Goal: Task Accomplishment & Management: Manage account settings

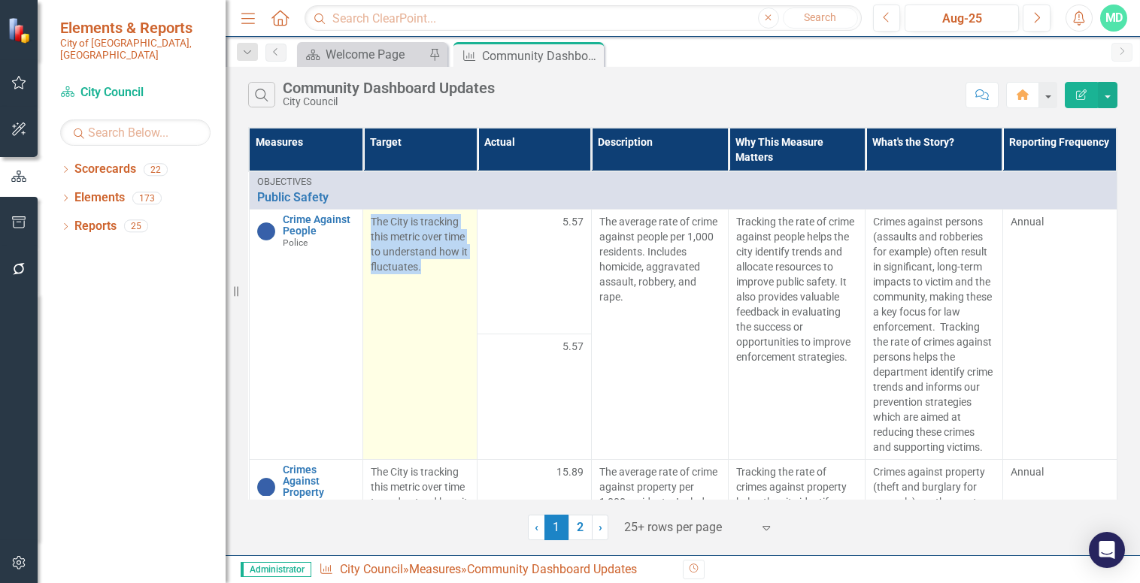
drag, startPoint x: 421, startPoint y: 265, endPoint x: 370, endPoint y: 221, distance: 67.7
click at [371, 221] on p "The City is tracking this metric over time to understand how it fluctuates." at bounding box center [420, 244] width 98 height 60
copy span "The City is tracking this metric over time to understand how it fluctuates."
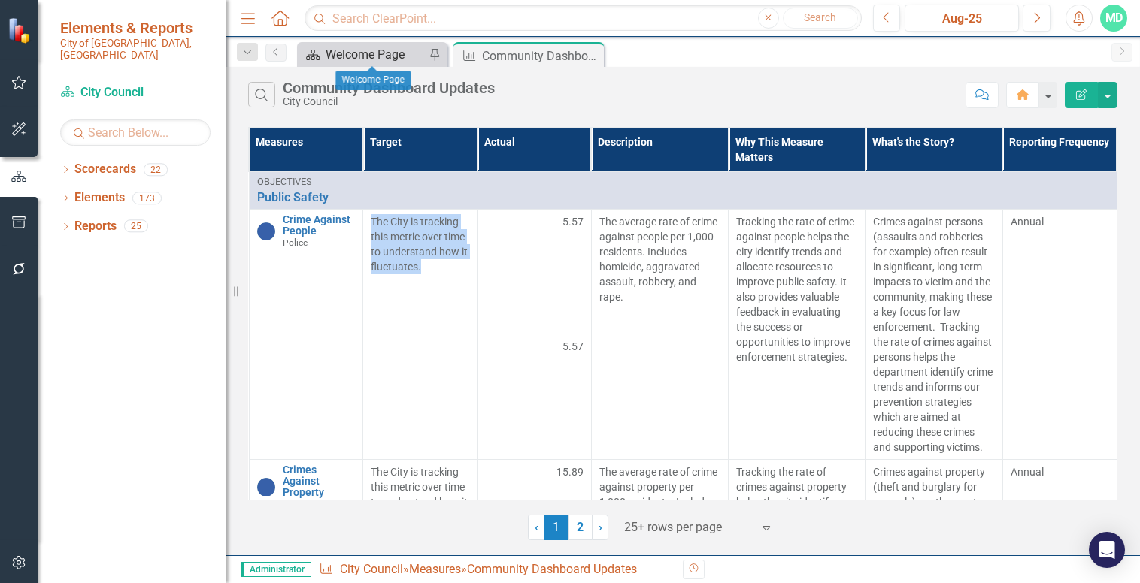
click at [391, 54] on div "Welcome Page" at bounding box center [375, 54] width 99 height 19
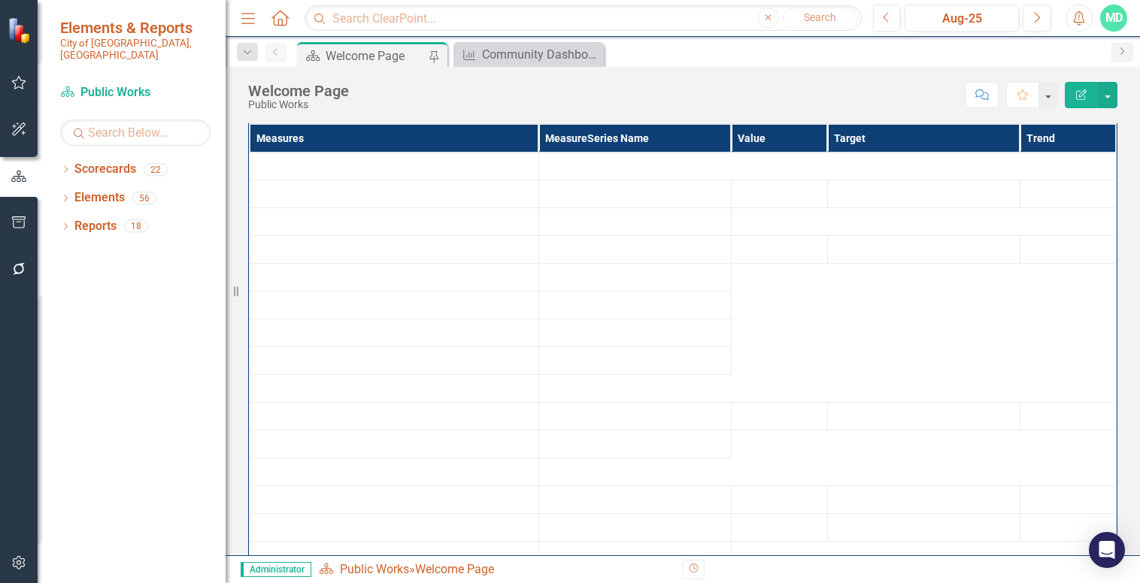
scroll to position [149, 0]
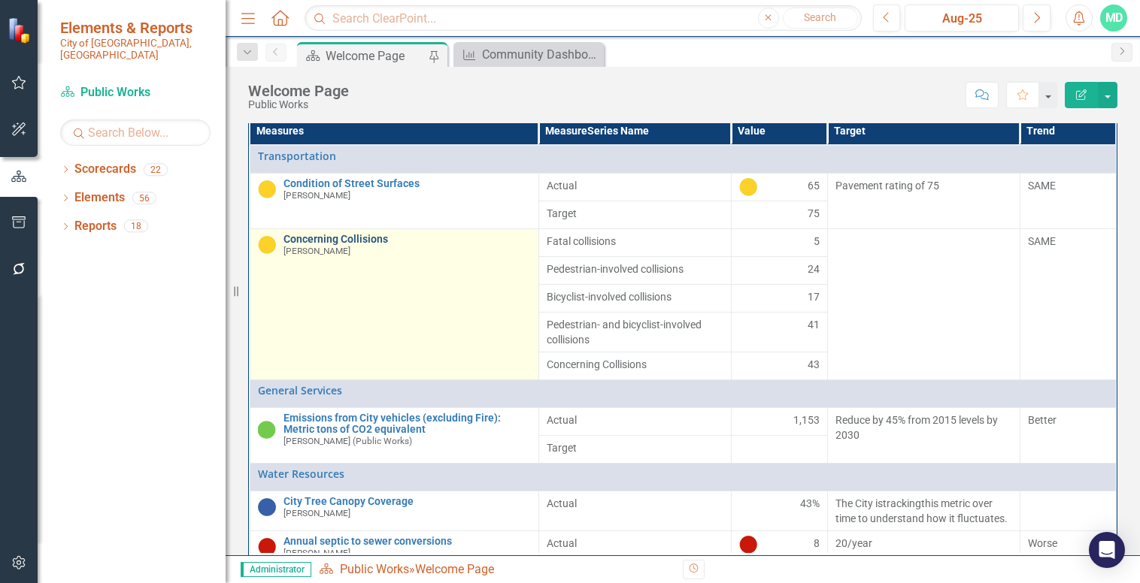
click at [340, 245] on link "Concerning Collisions" at bounding box center [406, 239] width 247 height 11
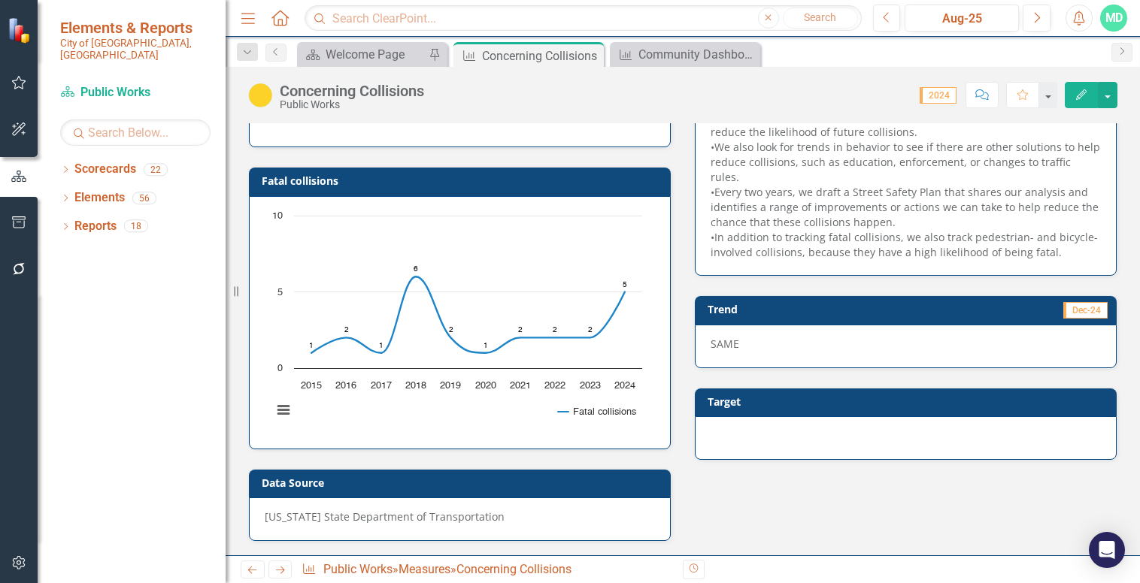
scroll to position [259, 0]
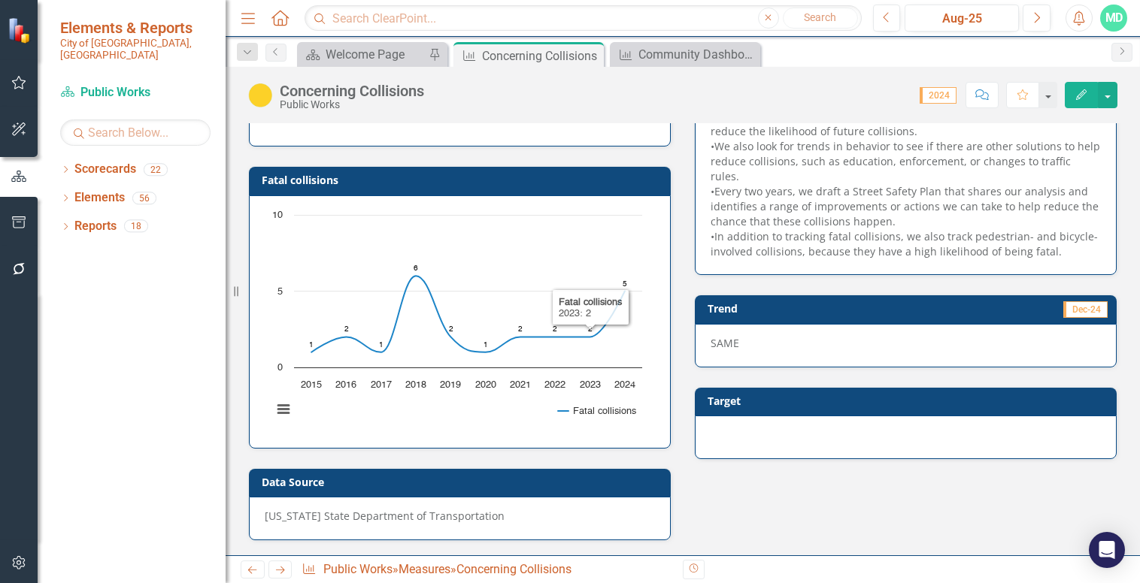
click at [772, 395] on h3 "Target" at bounding box center [908, 400] width 401 height 11
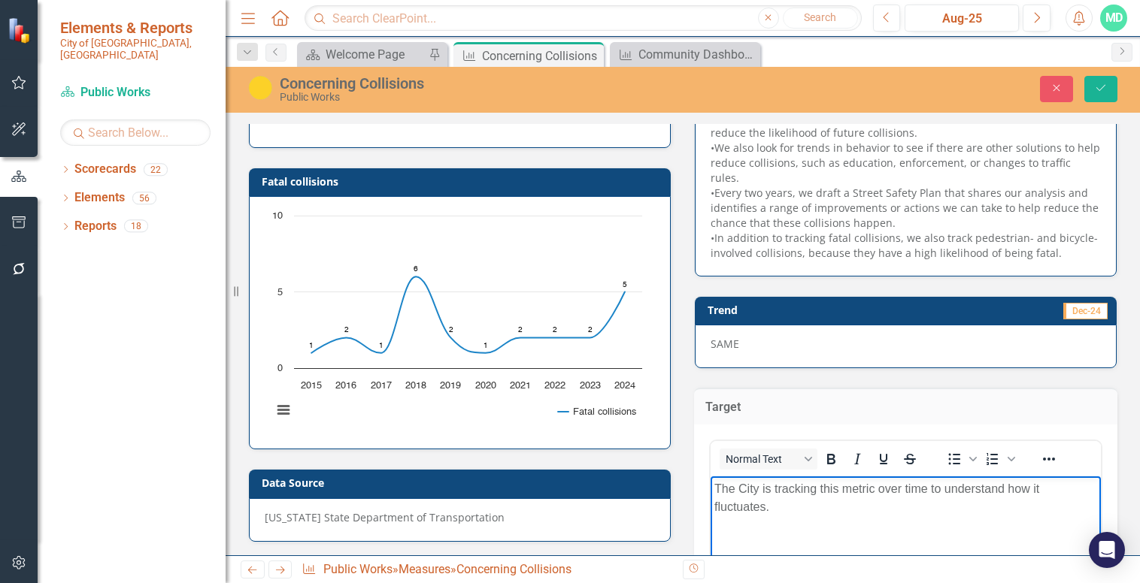
scroll to position [459, 0]
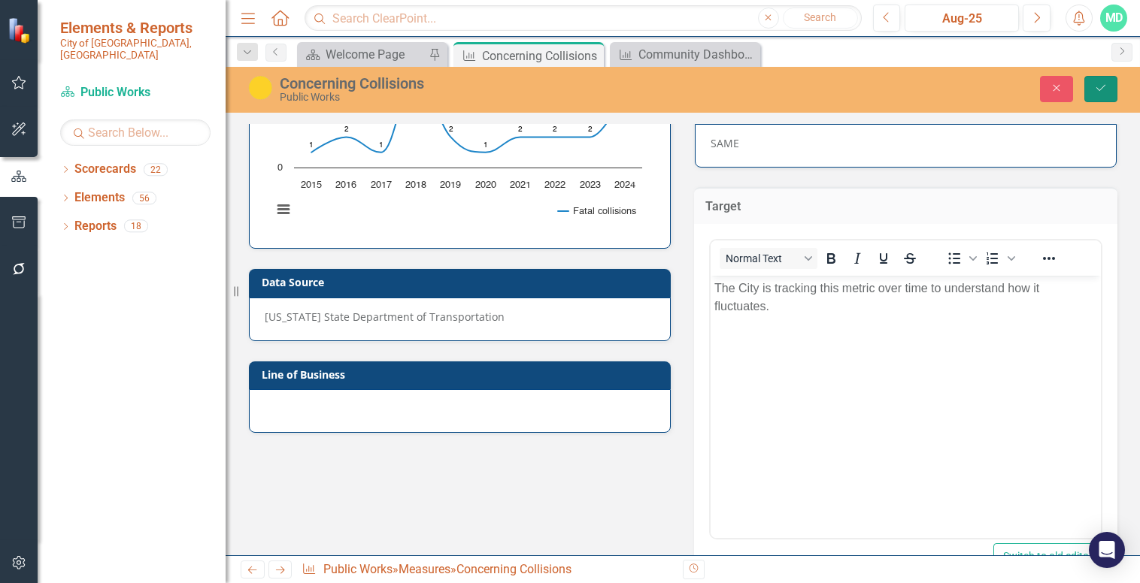
click at [1097, 86] on icon "Save" at bounding box center [1101, 88] width 14 height 11
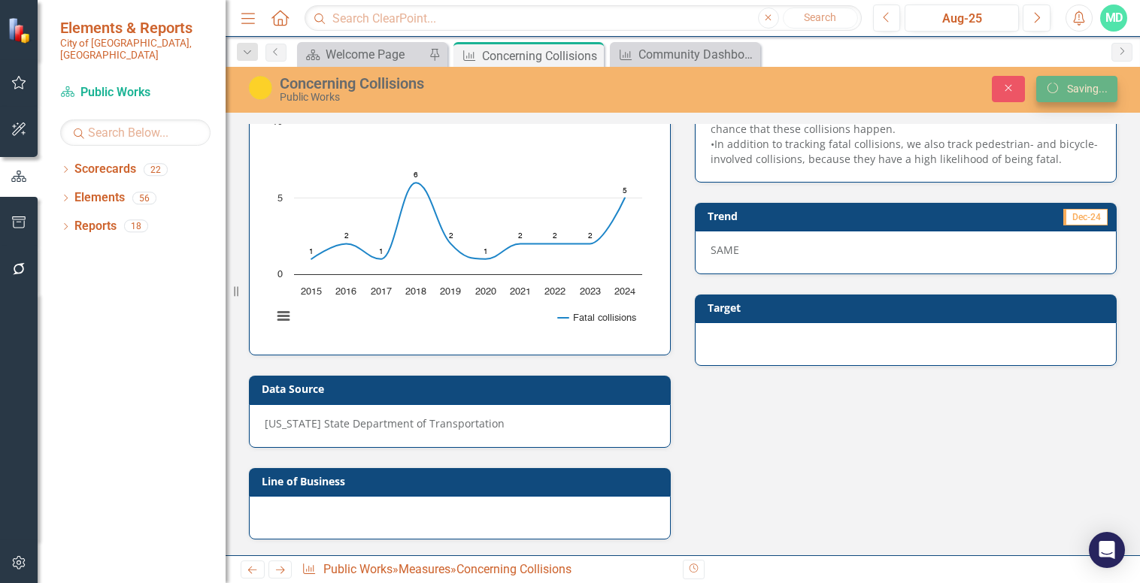
scroll to position [350, 0]
